Goal: Find specific page/section: Find specific page/section

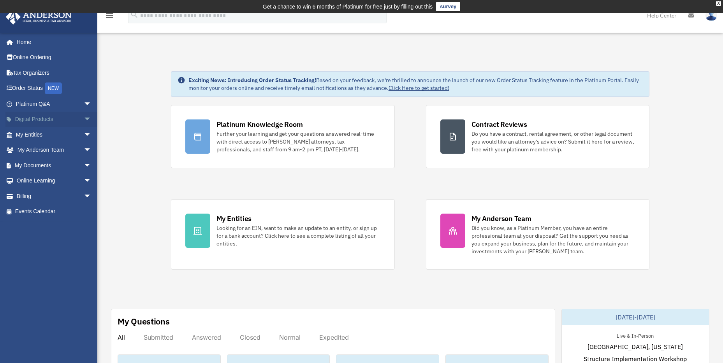
click at [84, 120] on span "arrow_drop_down" at bounding box center [92, 120] width 16 height 16
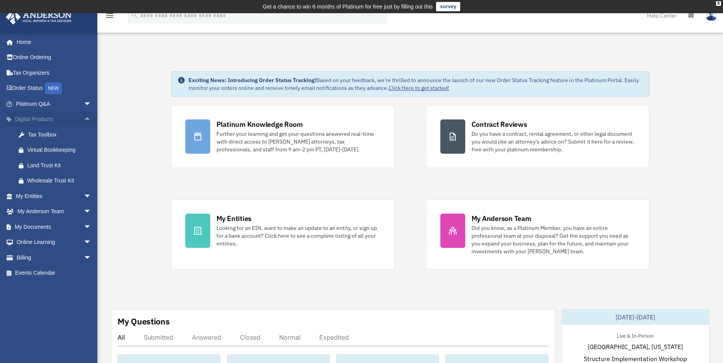
click at [84, 119] on span "arrow_drop_up" at bounding box center [92, 120] width 16 height 16
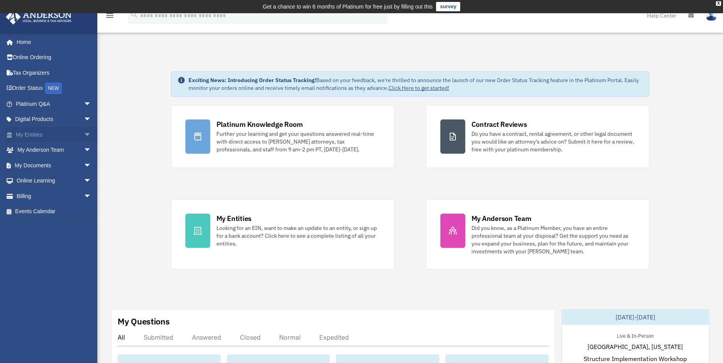
click at [84, 135] on span "arrow_drop_down" at bounding box center [92, 135] width 16 height 16
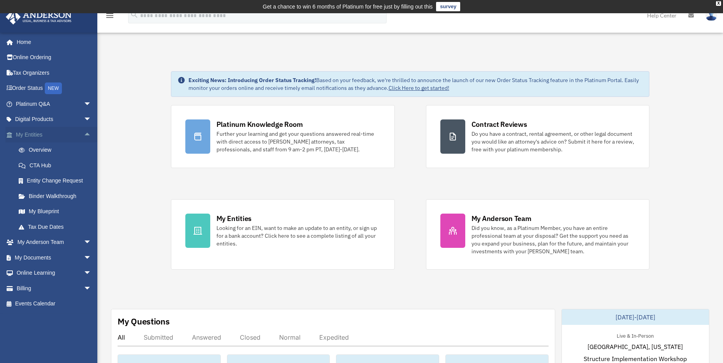
click at [84, 135] on span "arrow_drop_up" at bounding box center [92, 135] width 16 height 16
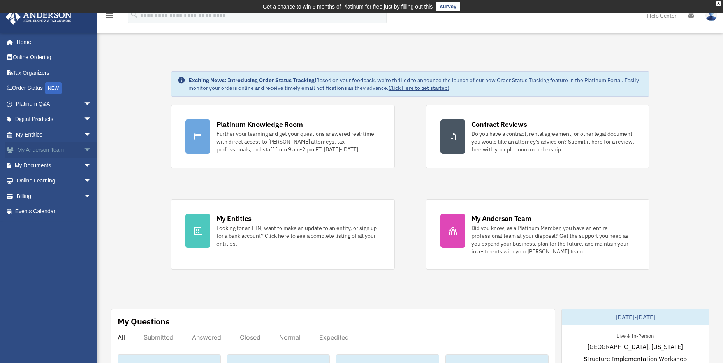
click at [84, 149] on span "arrow_drop_down" at bounding box center [92, 150] width 16 height 16
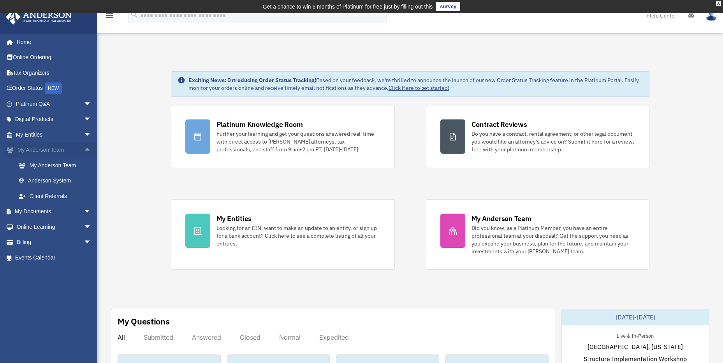
click at [84, 149] on span "arrow_drop_up" at bounding box center [92, 150] width 16 height 16
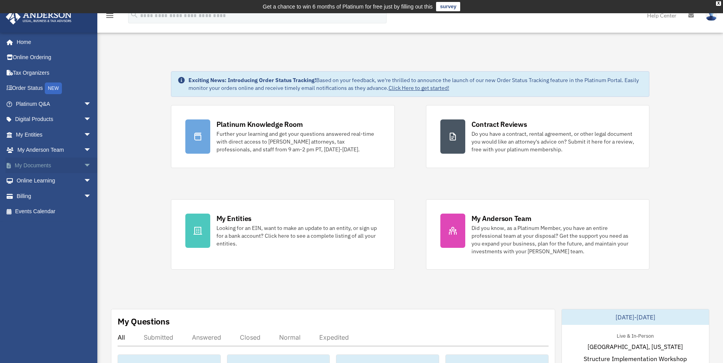
click at [84, 165] on span "arrow_drop_down" at bounding box center [92, 166] width 16 height 16
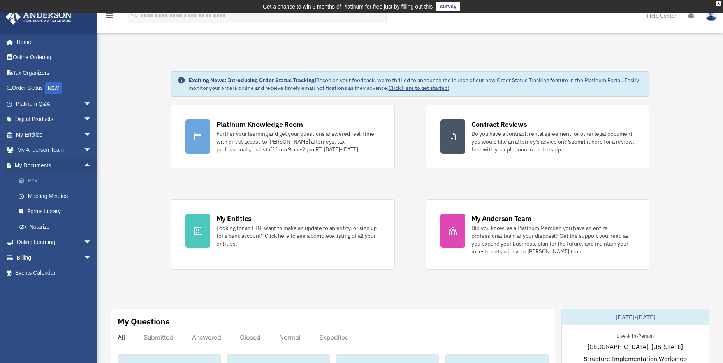
click at [36, 179] on link "Box" at bounding box center [57, 181] width 92 height 16
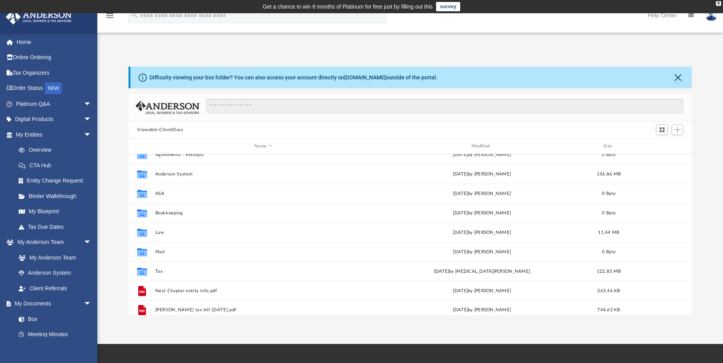
scroll to position [14, 0]
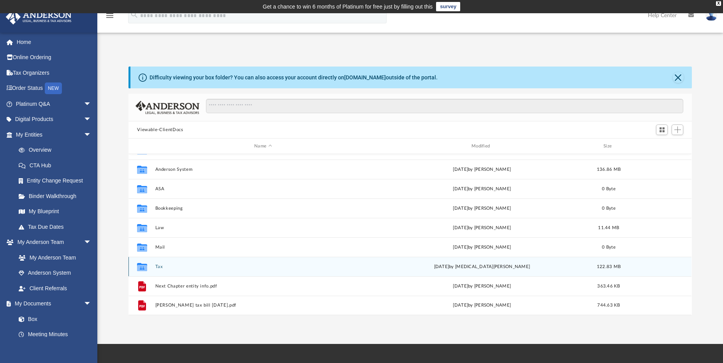
click at [142, 266] on icon "grid" at bounding box center [142, 268] width 10 height 6
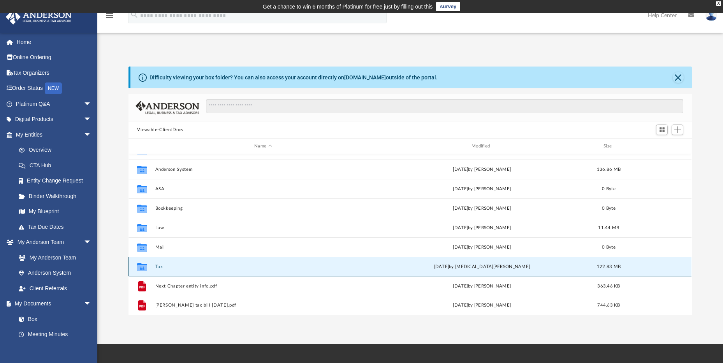
click at [142, 266] on icon "grid" at bounding box center [142, 268] width 10 height 6
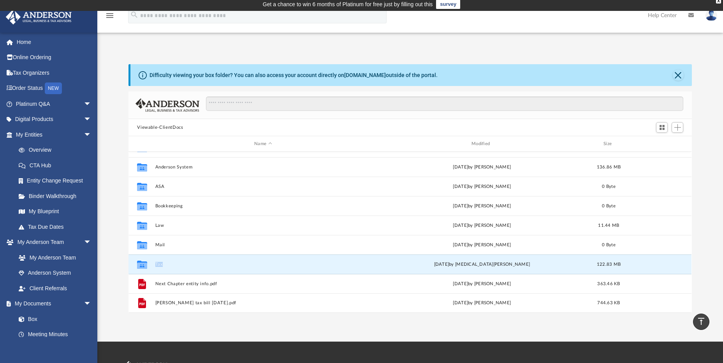
scroll to position [0, 0]
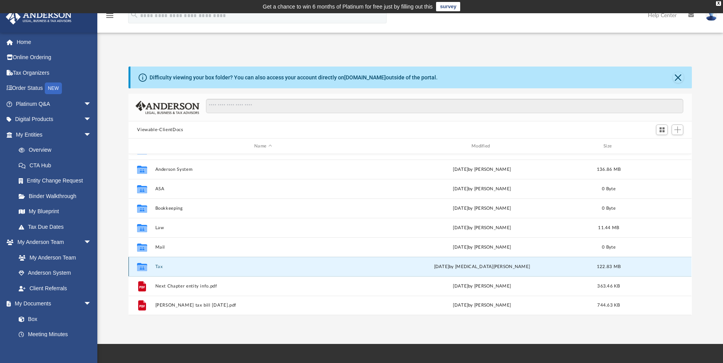
click at [137, 268] on icon "grid" at bounding box center [142, 268] width 10 height 6
click at [137, 269] on icon "grid" at bounding box center [142, 268] width 10 height 6
click at [144, 267] on icon "grid" at bounding box center [142, 268] width 10 height 6
click at [662, 267] on div "Collaborated Folder Tax [DATE] by [MEDICAL_DATA][PERSON_NAME] 122.83 MB" at bounding box center [409, 266] width 563 height 19
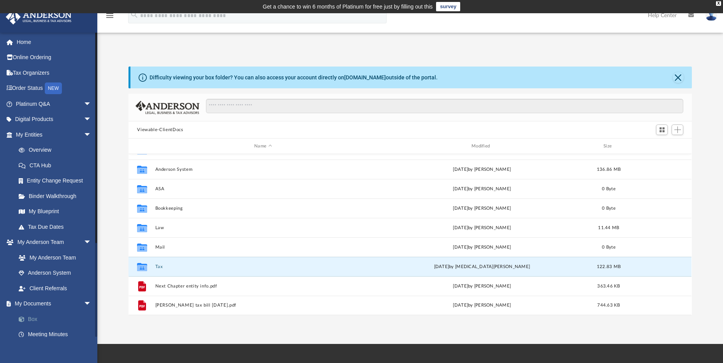
click at [35, 317] on link "Box" at bounding box center [57, 319] width 92 height 16
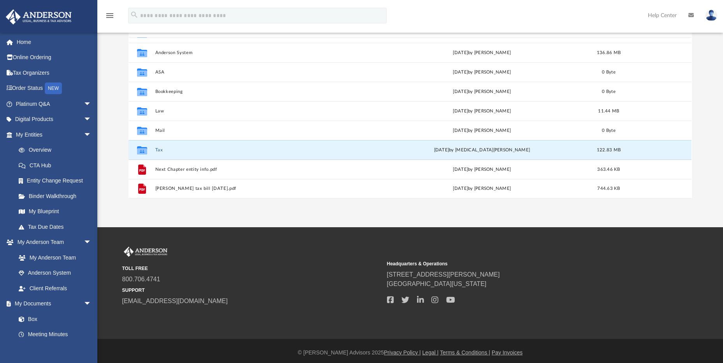
scroll to position [120, 0]
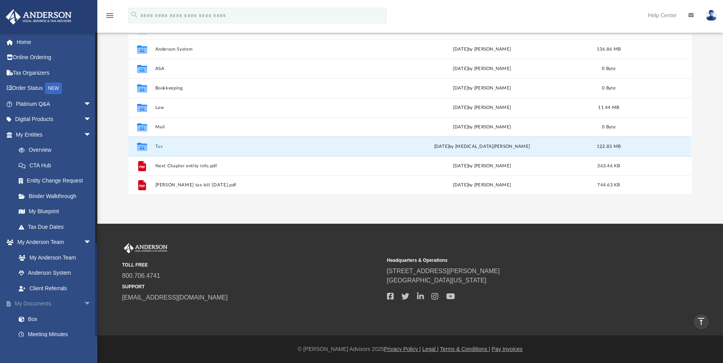
click at [84, 302] on span "arrow_drop_down" at bounding box center [92, 304] width 16 height 16
click at [84, 302] on span "arrow_drop_up" at bounding box center [92, 304] width 16 height 16
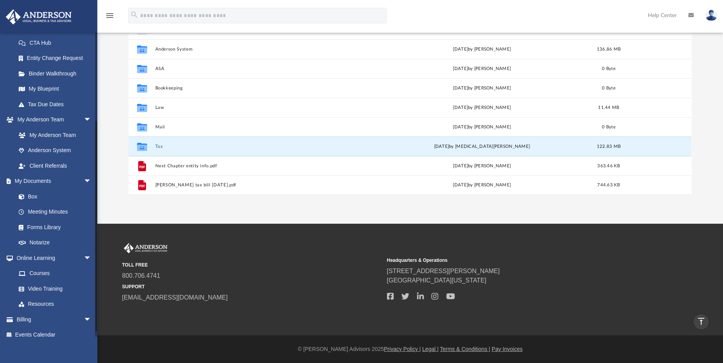
drag, startPoint x: 96, startPoint y: 239, endPoint x: 104, endPoint y: 326, distance: 87.5
click at [103, 327] on div "menu search Site Menu add [EMAIL_ADDRESS][DOMAIN_NAME] My Profile Reset Passwor…" at bounding box center [361, 128] width 723 height 470
click at [32, 194] on link "Box" at bounding box center [57, 196] width 92 height 16
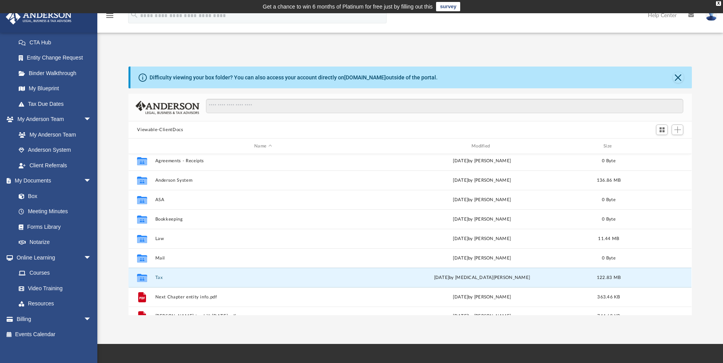
scroll to position [0, 0]
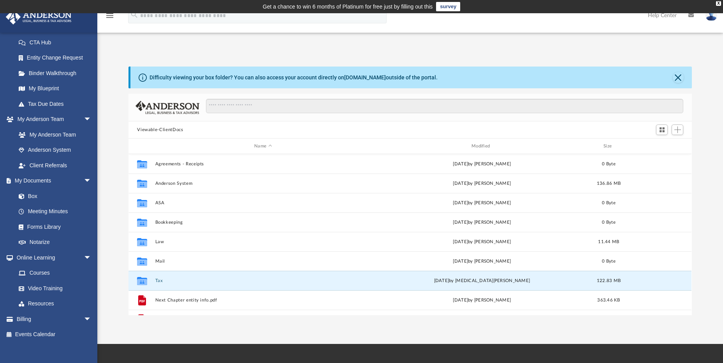
click at [712, 16] on img at bounding box center [711, 15] width 12 height 11
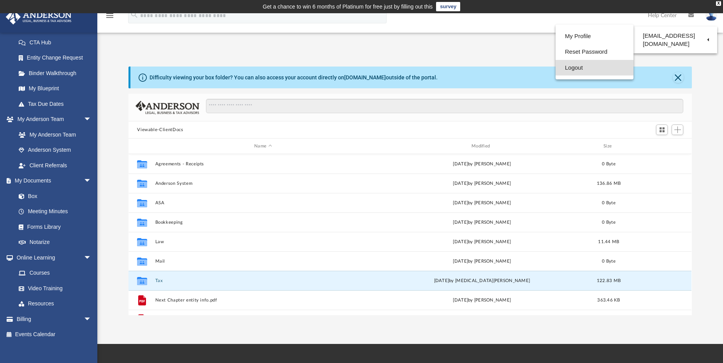
click at [567, 67] on link "Logout" at bounding box center [594, 68] width 78 height 16
